Goal: Navigation & Orientation: Find specific page/section

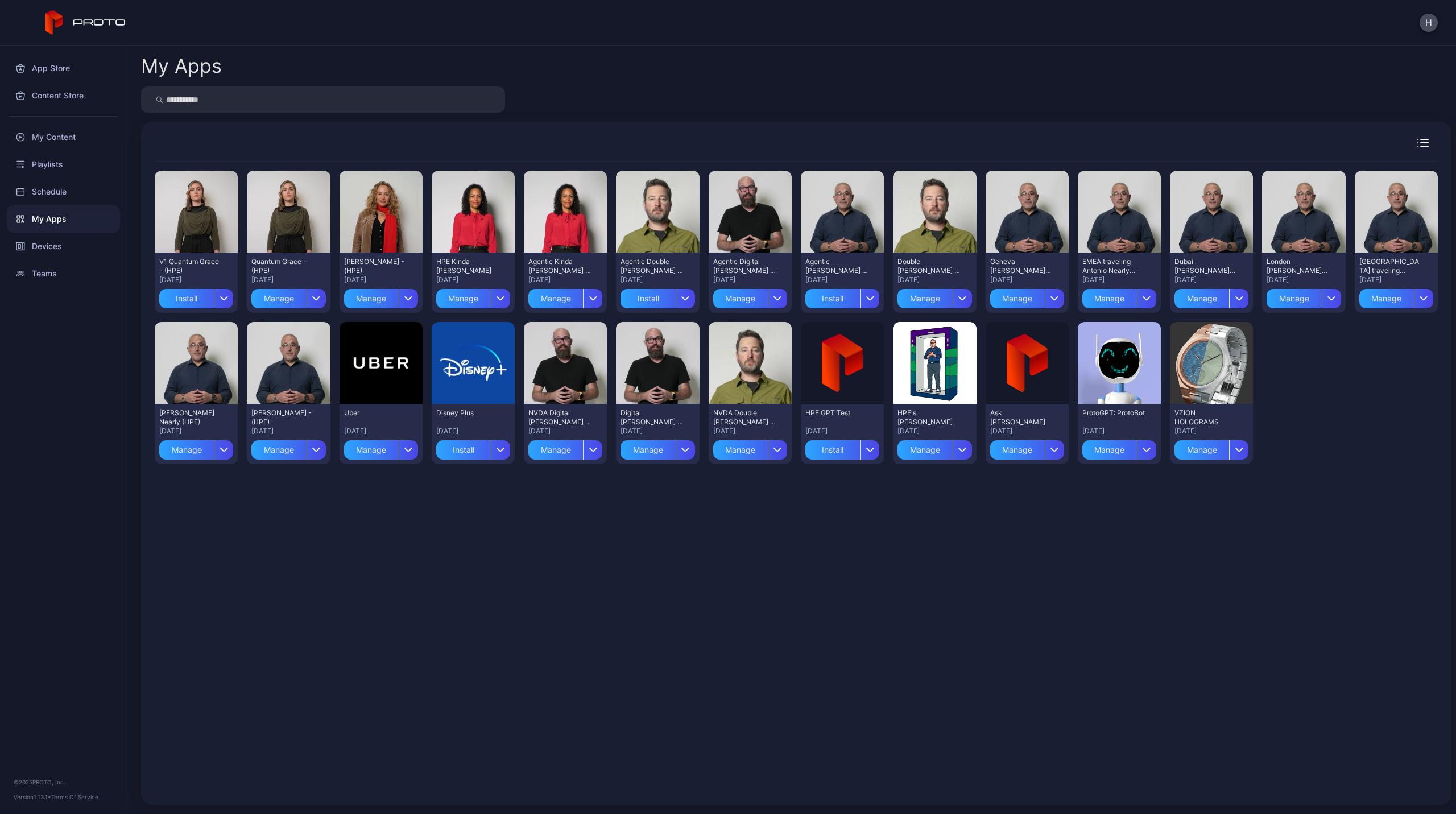
click at [57, 218] on div "My Apps" at bounding box center [63, 219] width 113 height 28
click at [49, 244] on div "Devices" at bounding box center [63, 246] width 113 height 28
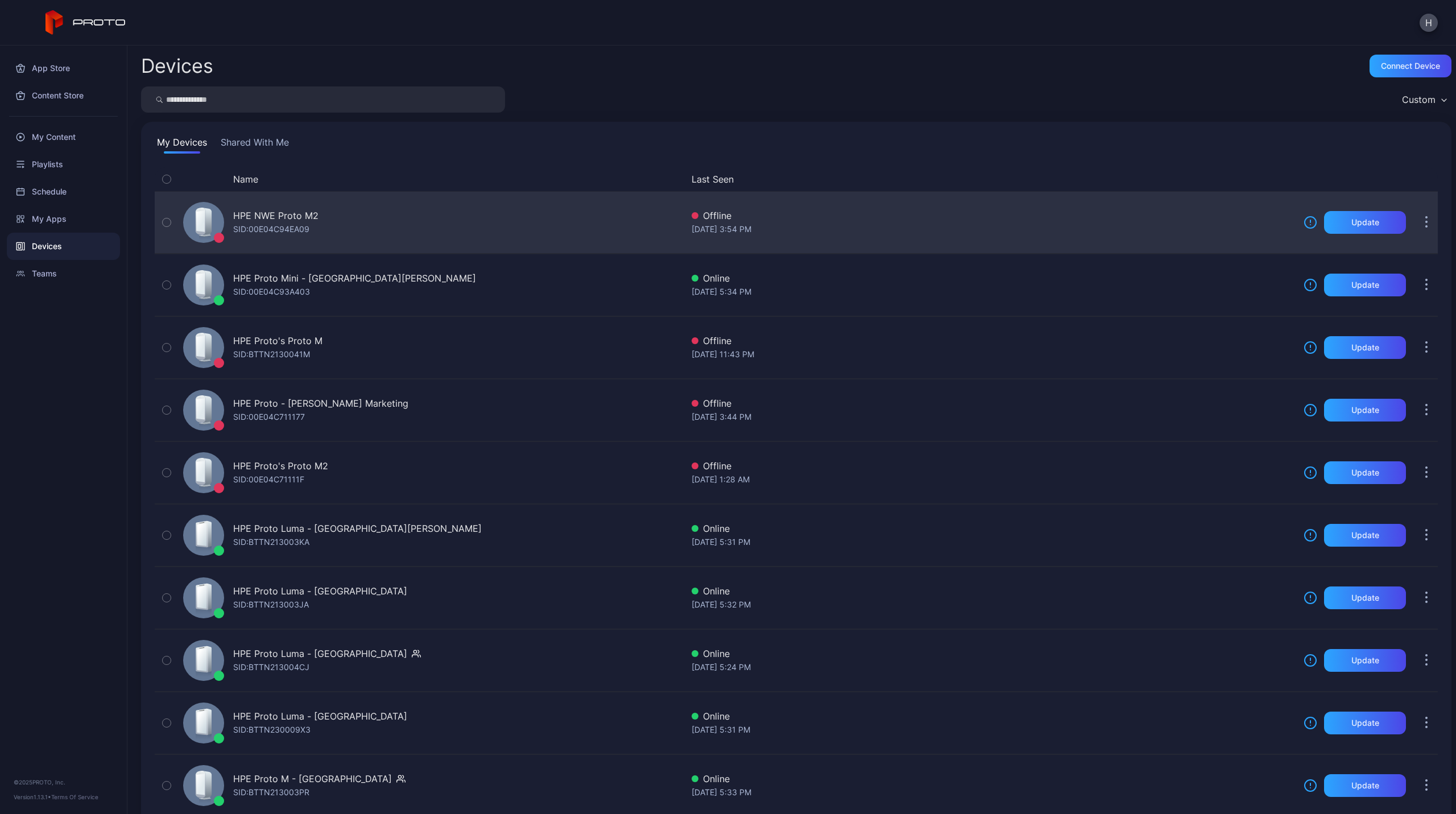
click at [304, 217] on div "HPE NWE Proto M2" at bounding box center [276, 215] width 86 height 13
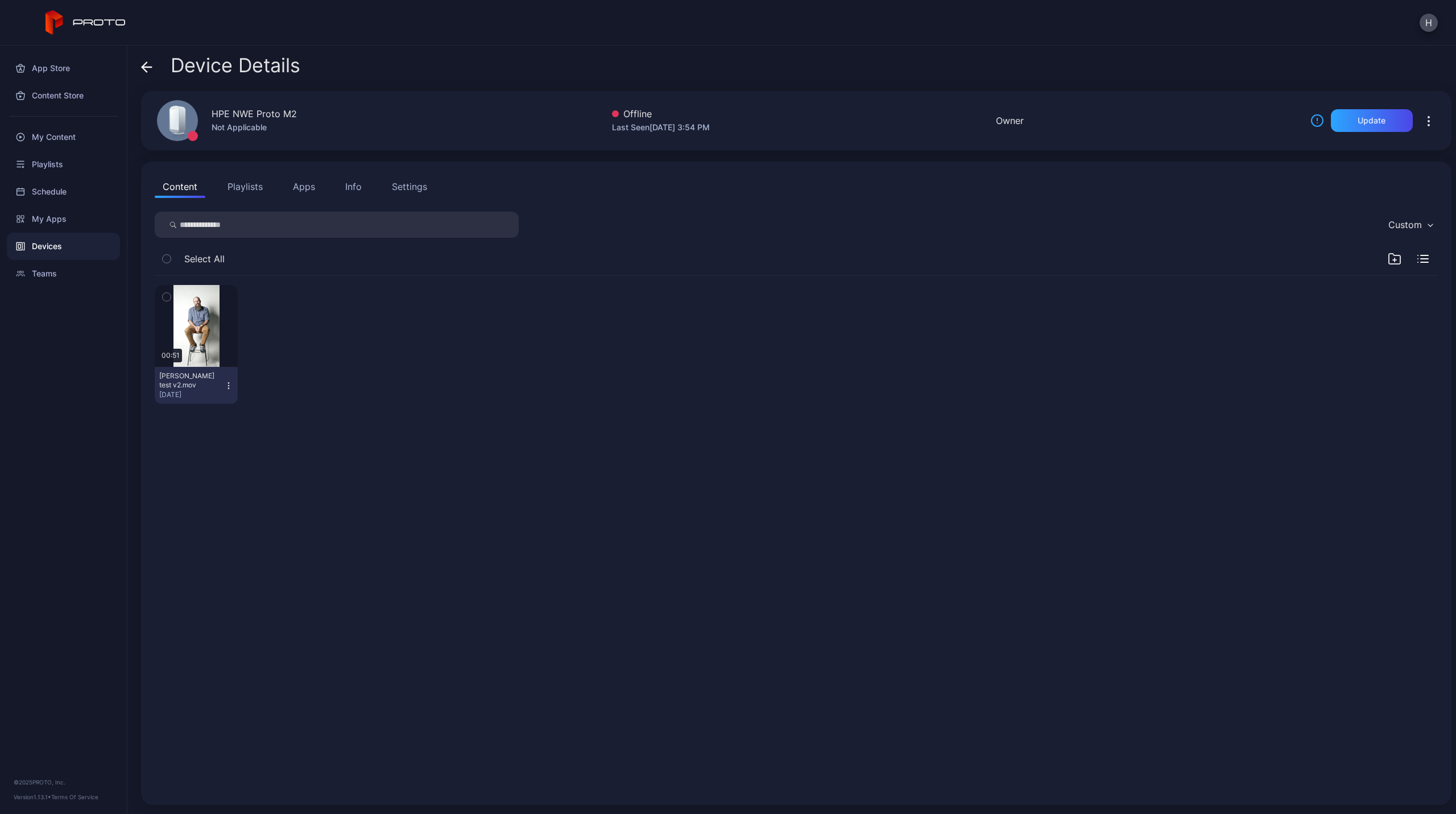
click at [308, 193] on button "Apps" at bounding box center [304, 186] width 38 height 23
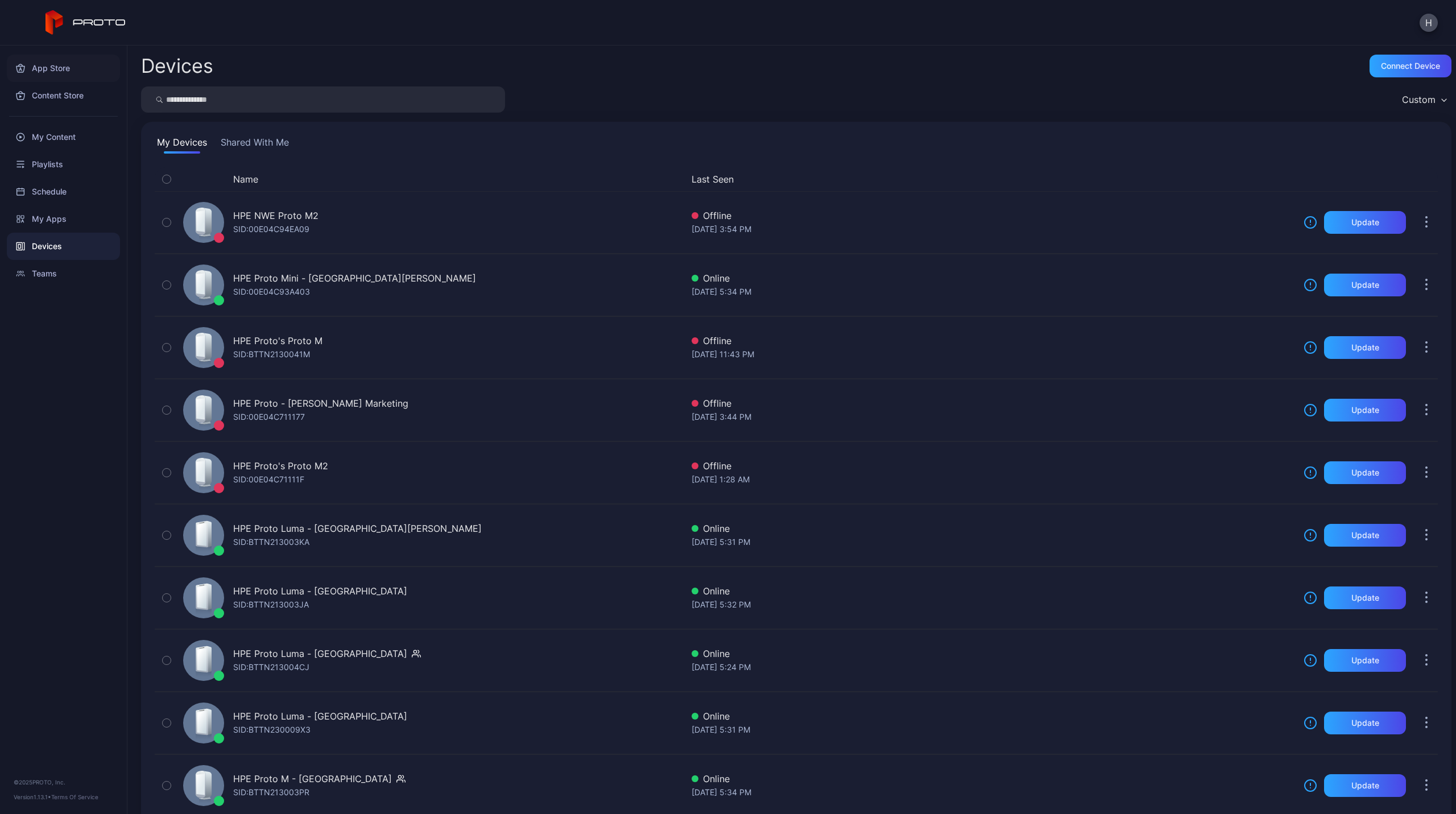
click at [63, 71] on div "App Store" at bounding box center [63, 68] width 113 height 28
